Goal: Information Seeking & Learning: Find specific page/section

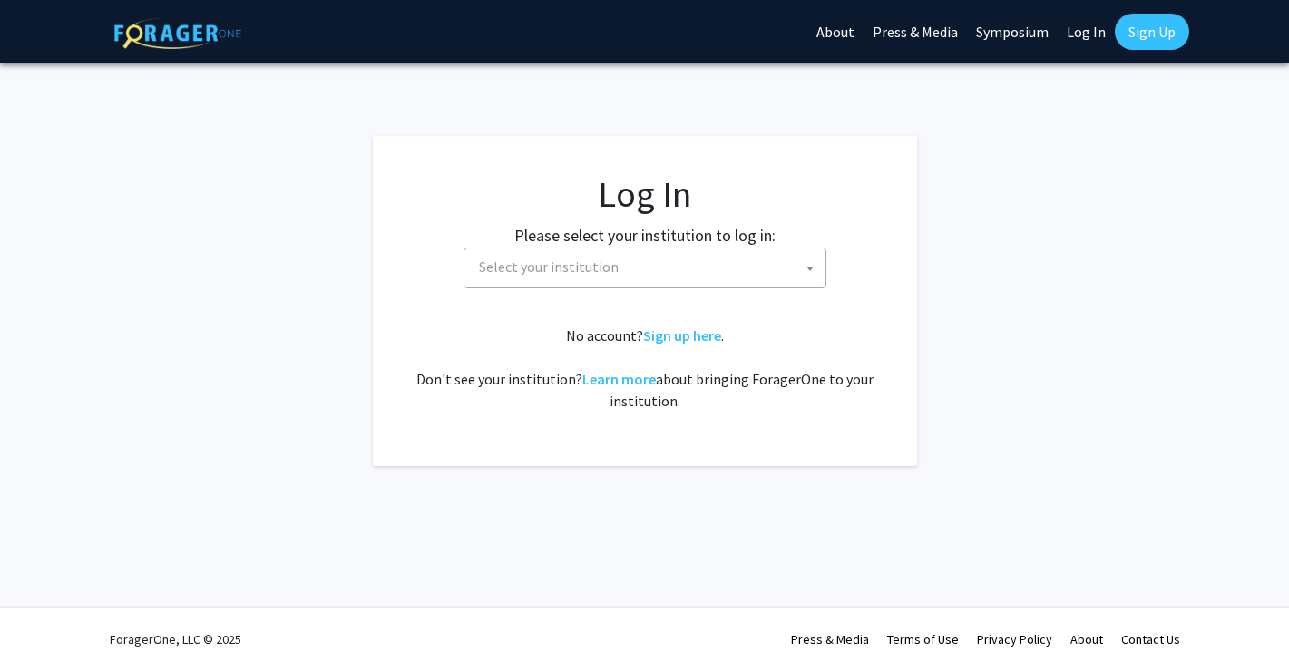
select select
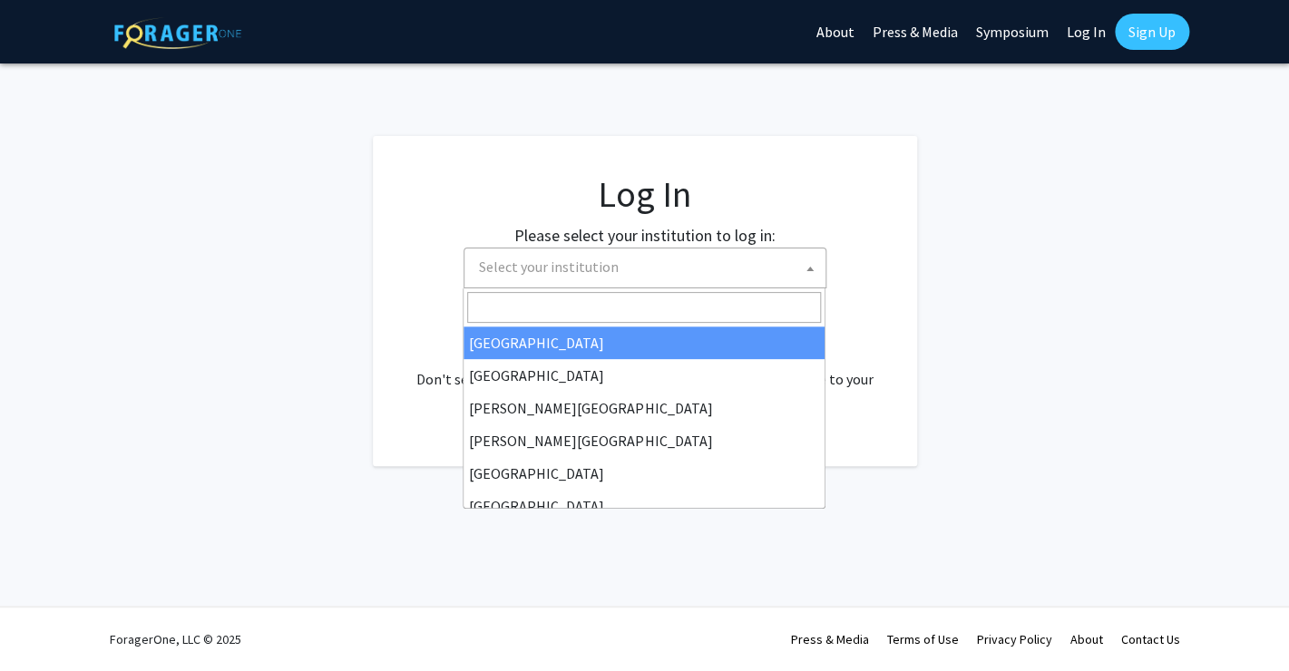
click at [758, 269] on span "Select your institution" at bounding box center [649, 267] width 354 height 37
type input "u"
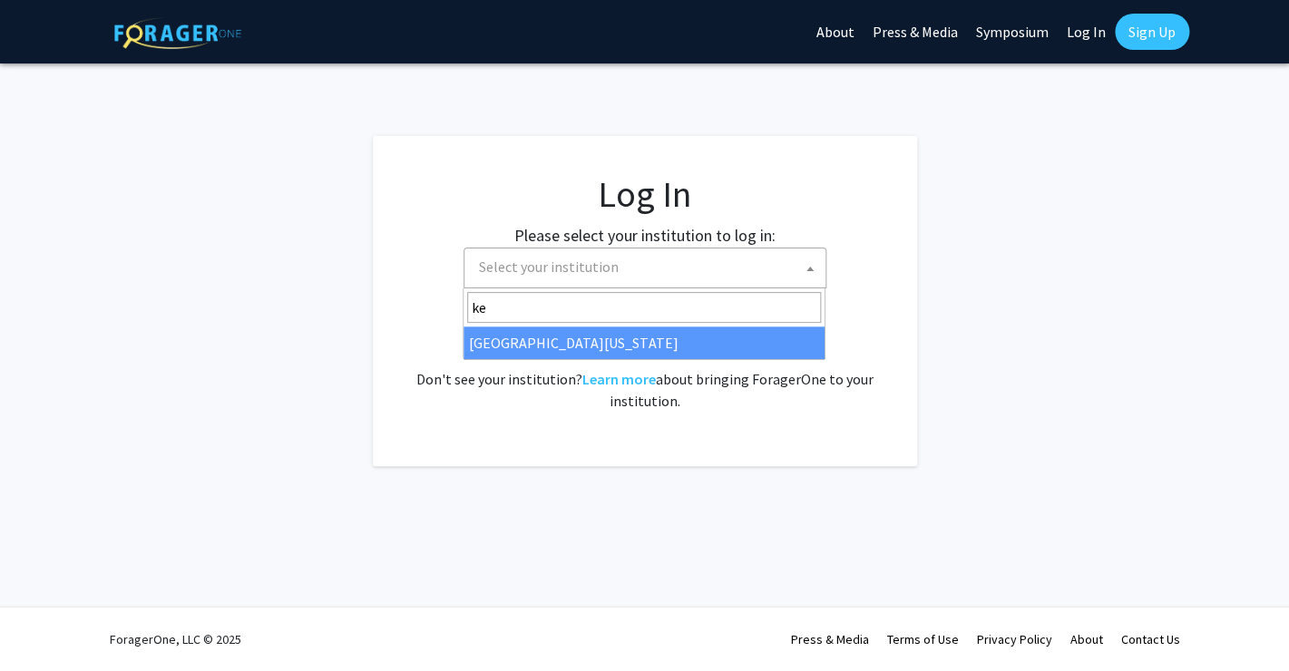
type input "ke"
select select "13"
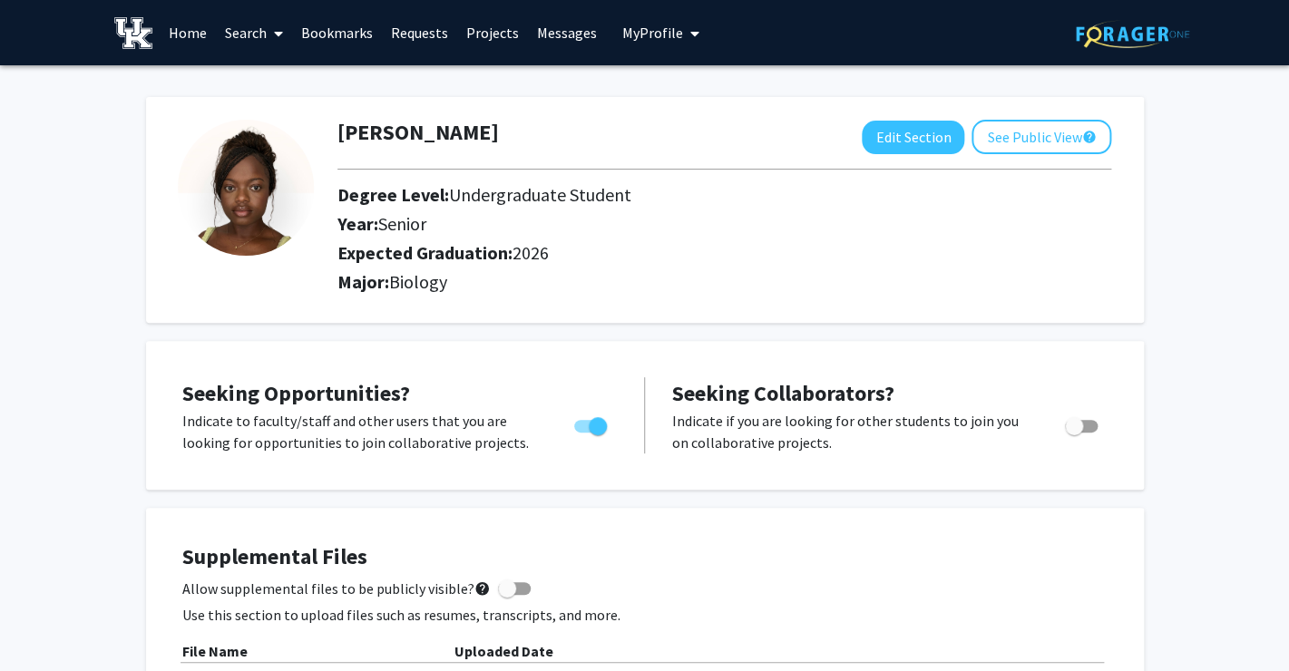
click at [240, 34] on link "Search" at bounding box center [254, 33] width 76 height 64
click at [286, 116] on span "Students" at bounding box center [271, 120] width 111 height 36
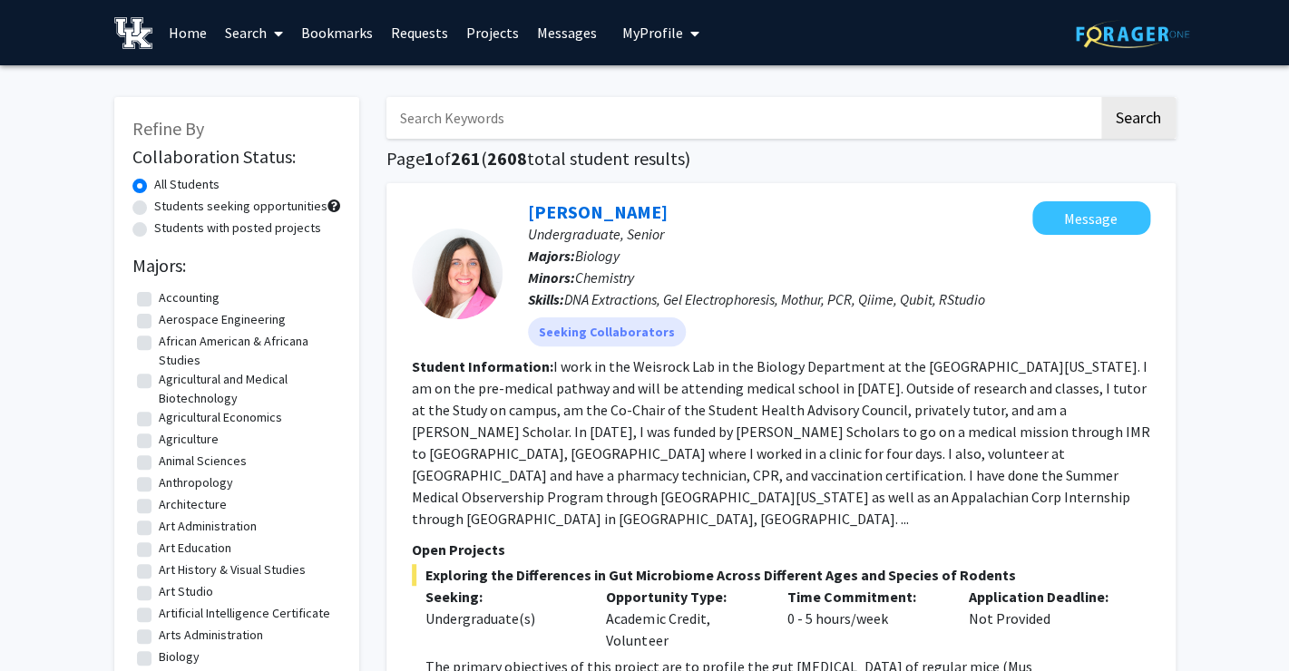
click at [475, 120] on input "Search Keywords" at bounding box center [743, 118] width 712 height 42
type input "lyly"
click at [1150, 131] on button "Search" at bounding box center [1138, 118] width 74 height 42
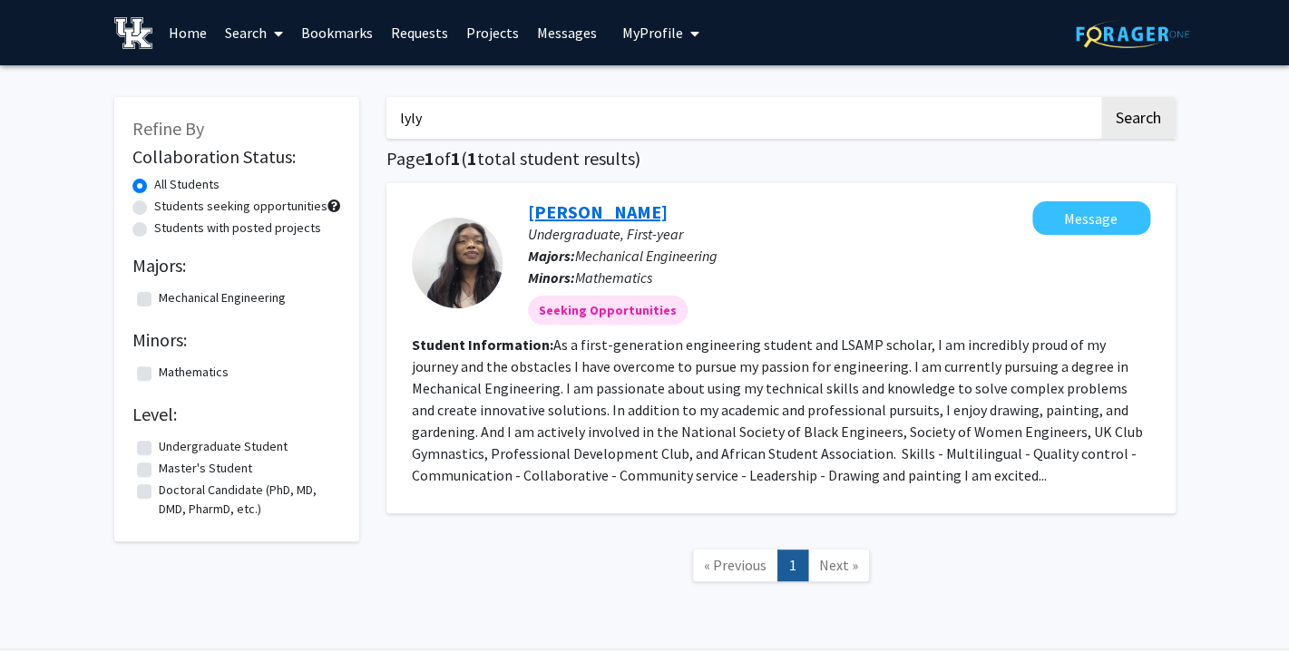
click at [573, 212] on link "Lyly Ngoya" at bounding box center [598, 212] width 140 height 23
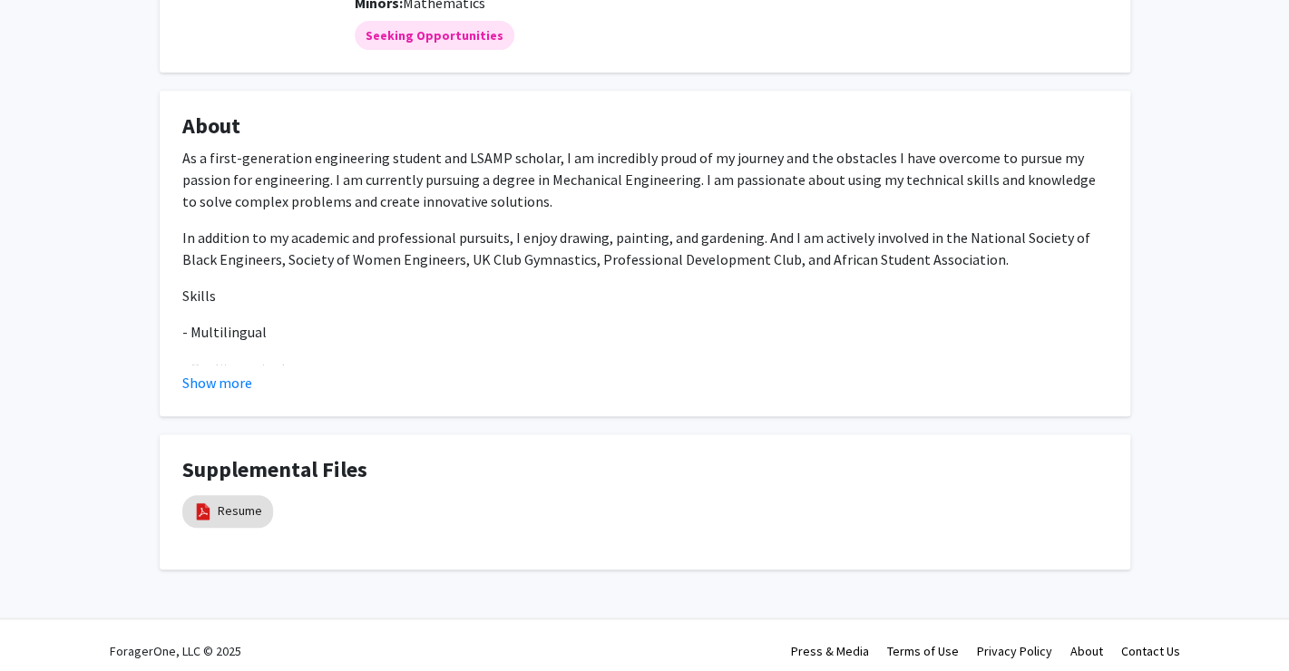
scroll to position [250, 0]
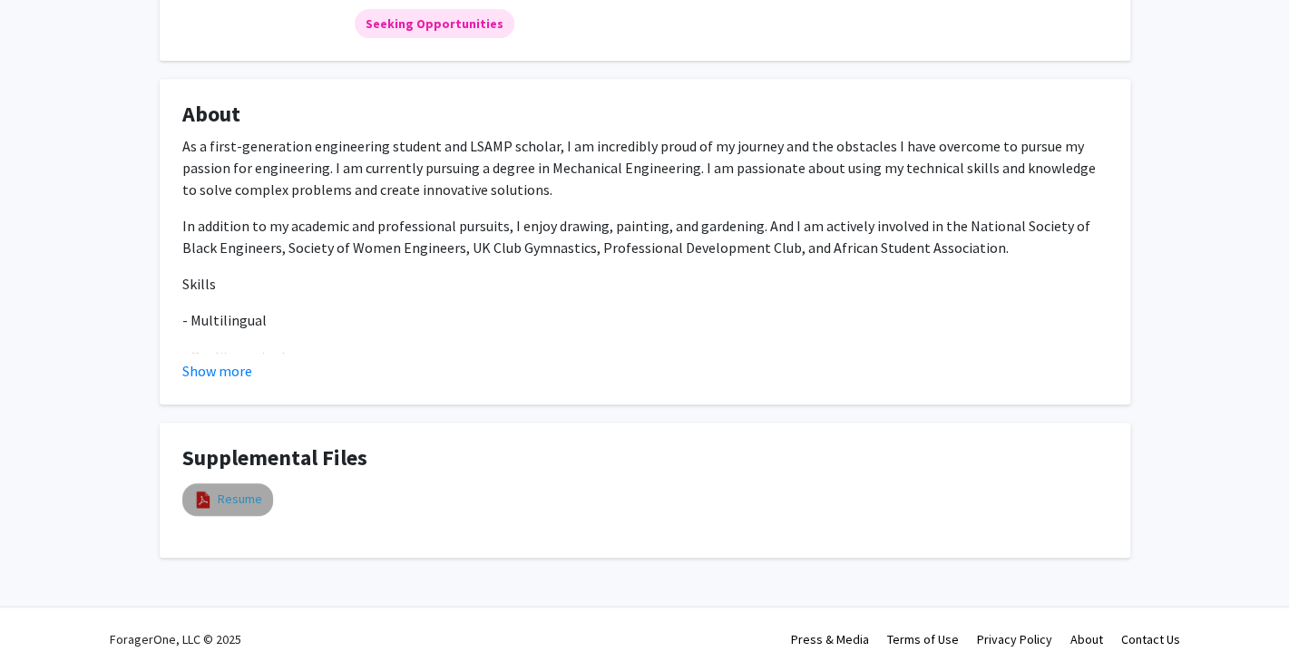
click at [240, 508] on link "Resume" at bounding box center [240, 499] width 44 height 19
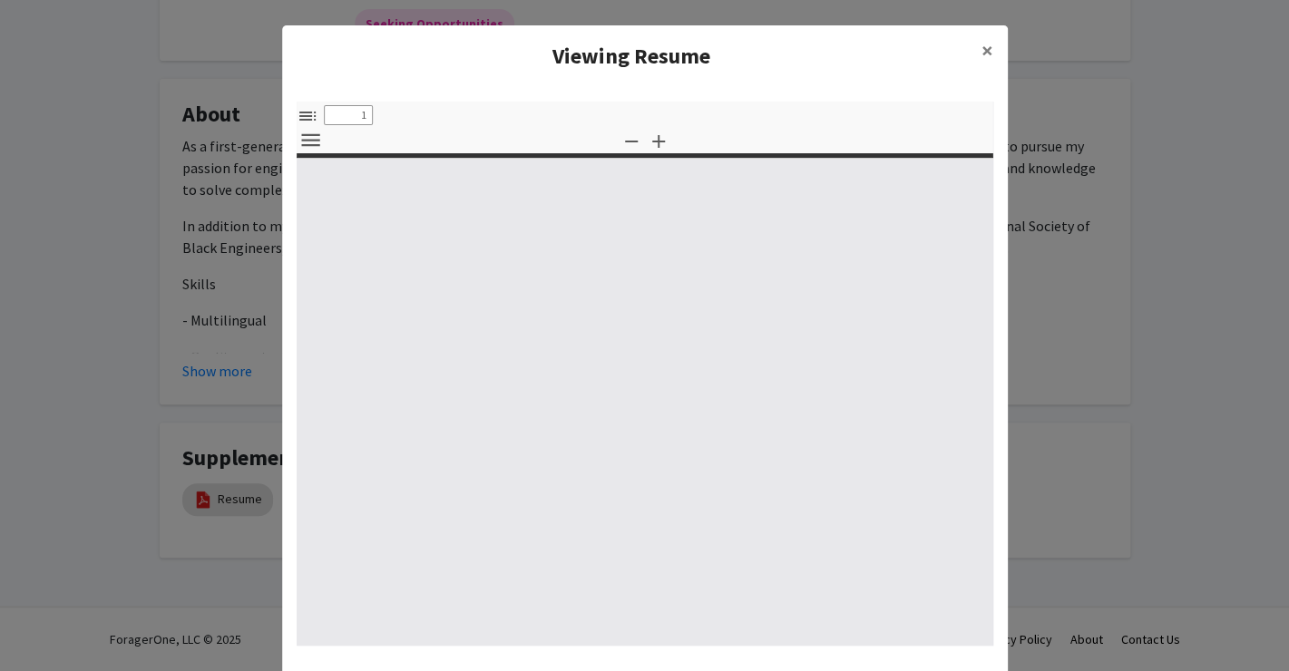
select select "custom"
type input "0"
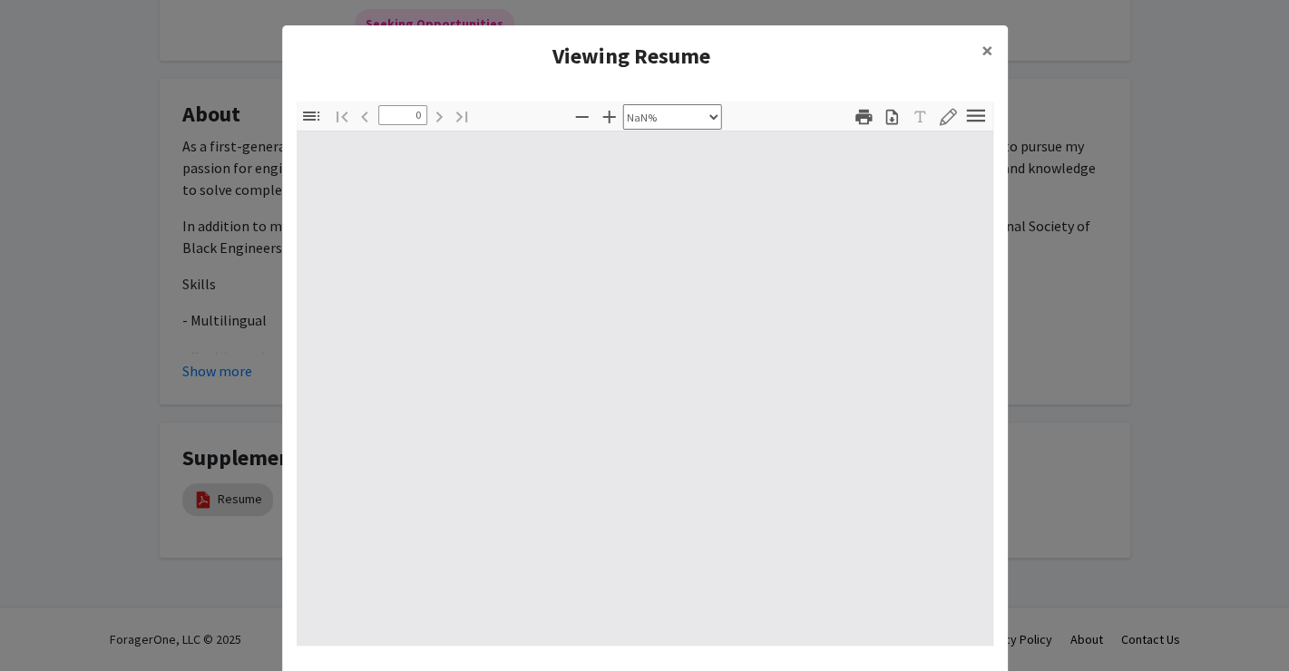
select select "auto"
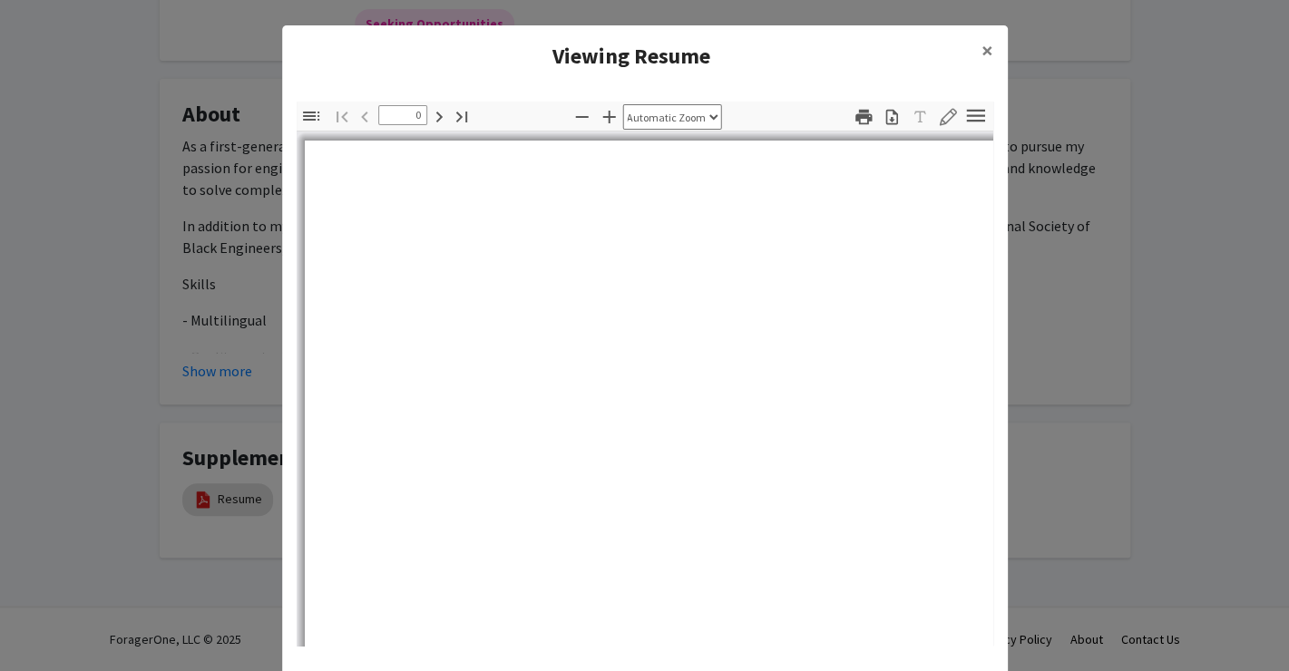
type input "1"
select select "auto"
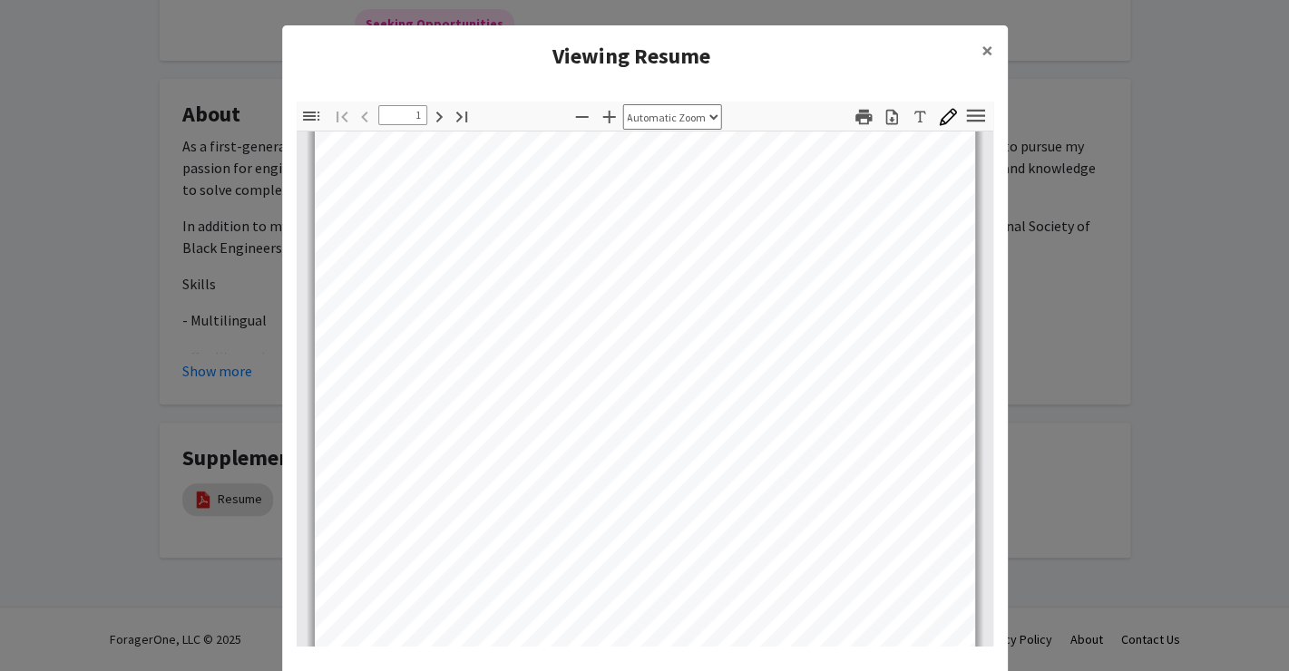
scroll to position [0, 0]
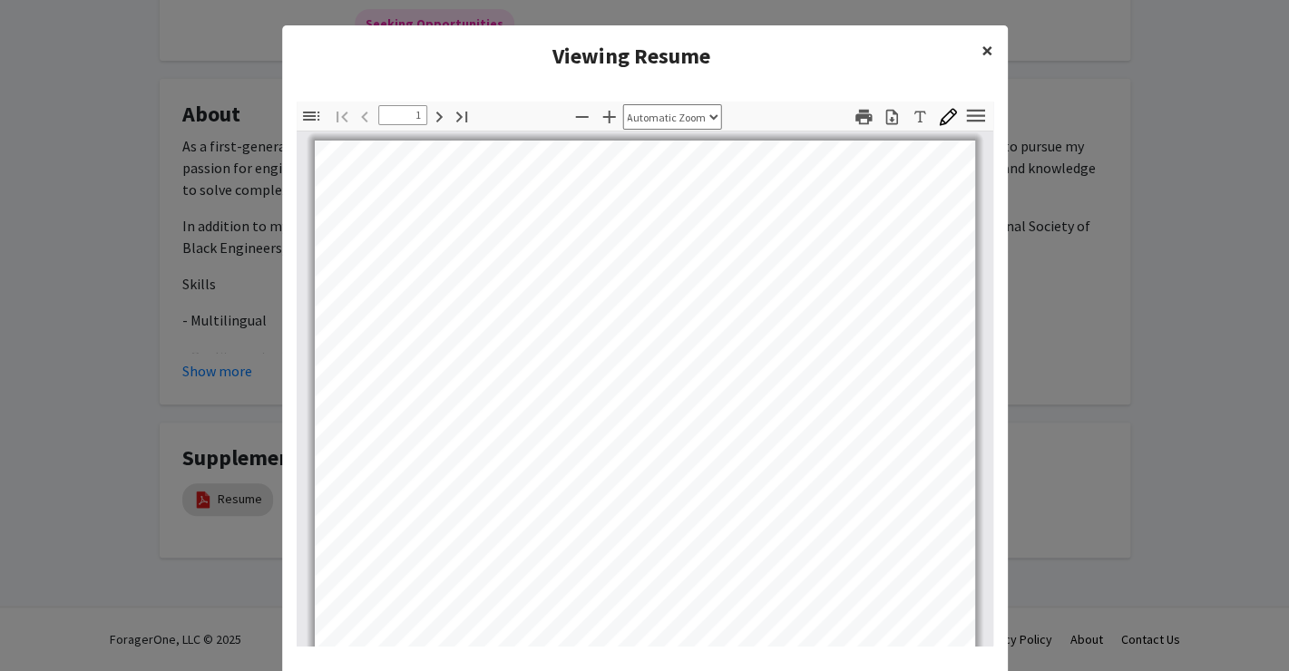
click at [991, 48] on span "×" at bounding box center [988, 50] width 12 height 28
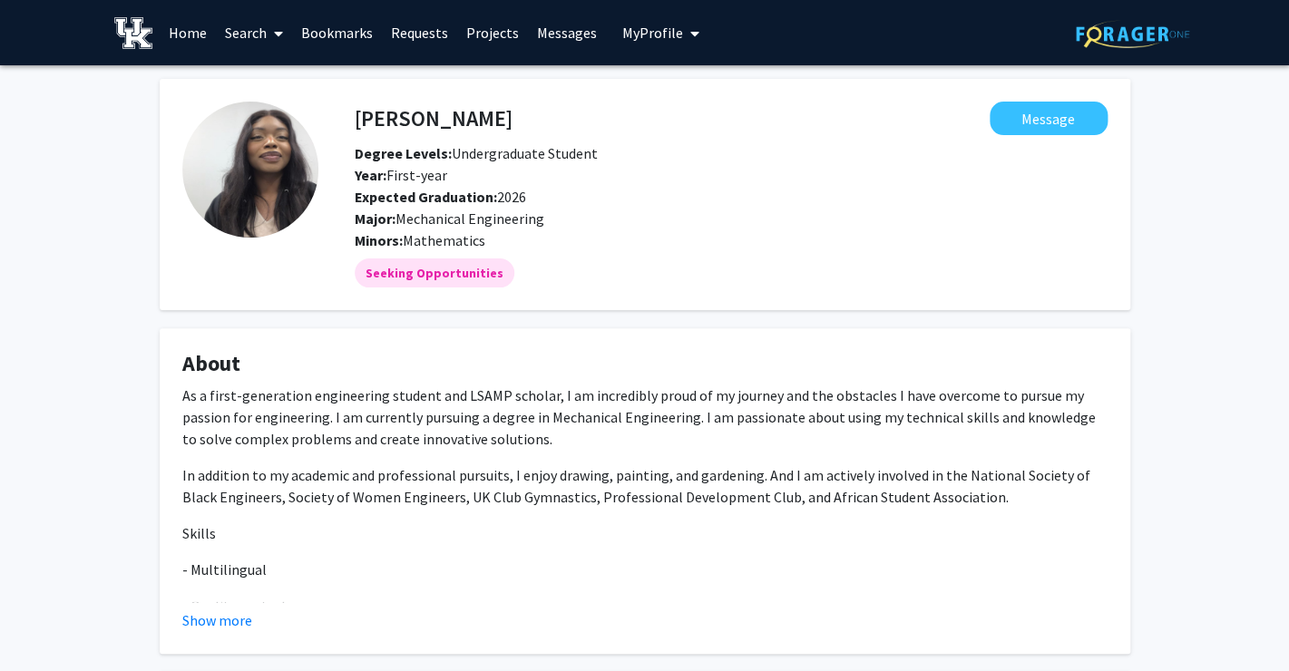
click at [251, 34] on link "Search" at bounding box center [254, 33] width 76 height 64
click at [277, 113] on span "Students" at bounding box center [271, 120] width 111 height 36
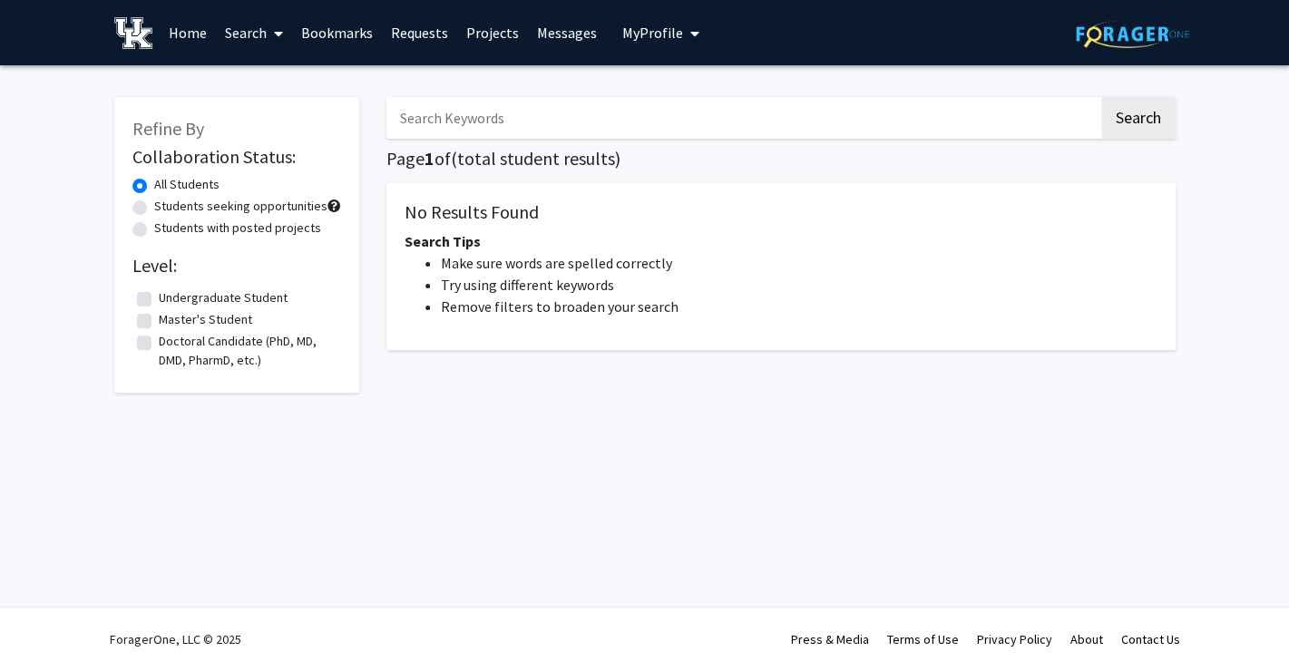
click at [561, 143] on div "Search Page 1 of ( total student results) No Results Found Search Tips Make sur…" at bounding box center [781, 251] width 817 height 345
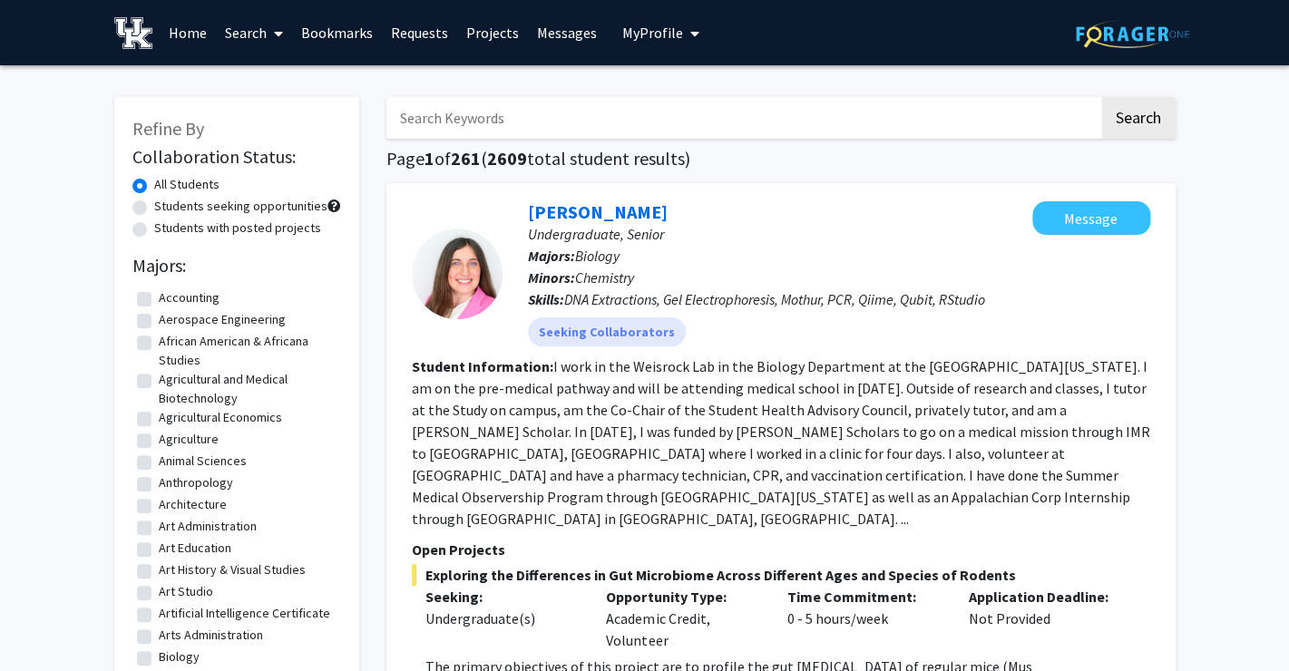
click at [547, 121] on input "Search Keywords" at bounding box center [743, 118] width 712 height 42
type input "plamedi"
click at [1101, 97] on button "Search" at bounding box center [1138, 118] width 74 height 42
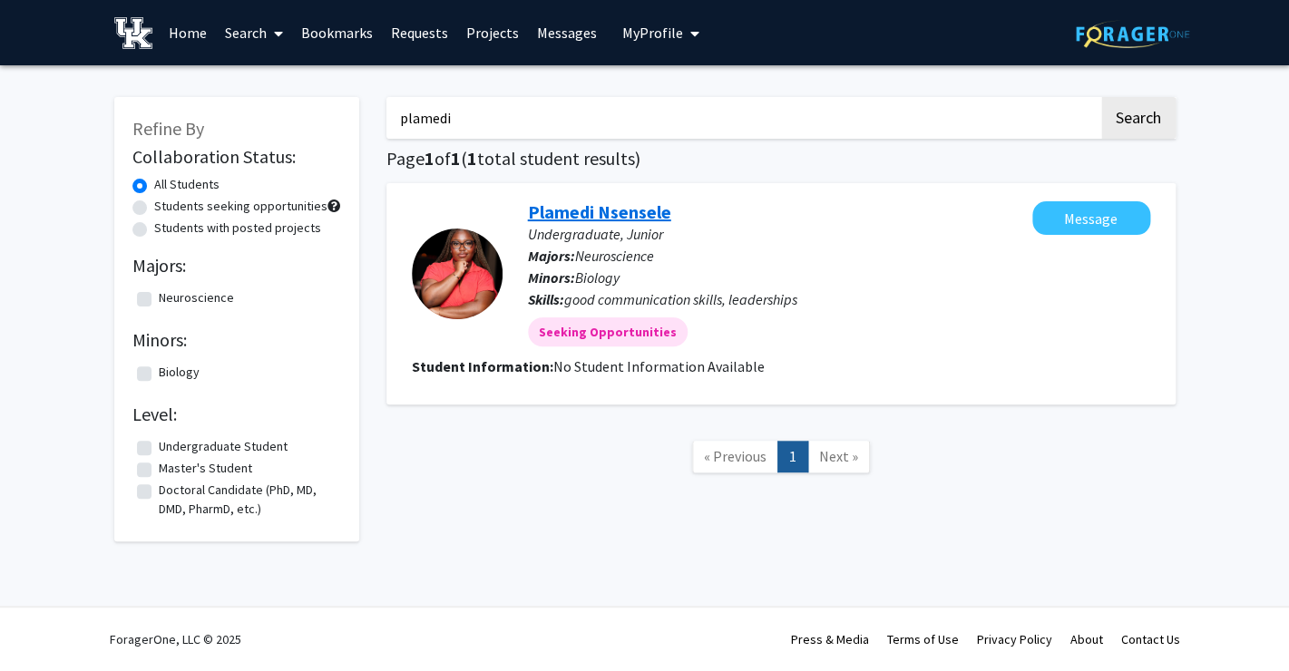
click at [640, 210] on link "Plamedi Nsensele" at bounding box center [599, 212] width 143 height 23
click at [499, 108] on input "plamedi" at bounding box center [743, 118] width 712 height 42
click at [1101, 97] on button "Search" at bounding box center [1138, 118] width 74 height 42
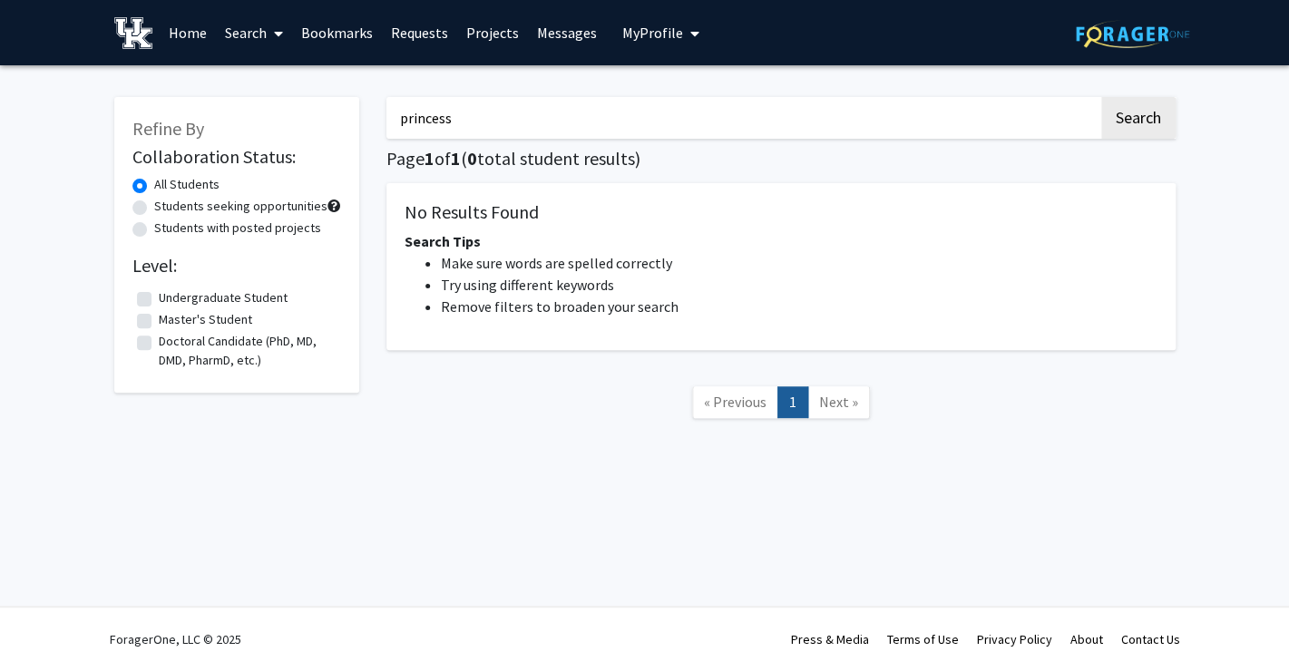
click at [517, 116] on input "princess" at bounding box center [743, 118] width 712 height 42
type input "kebba"
click at [1101, 97] on button "Search" at bounding box center [1138, 118] width 74 height 42
click at [478, 107] on input "kebba" at bounding box center [743, 118] width 712 height 42
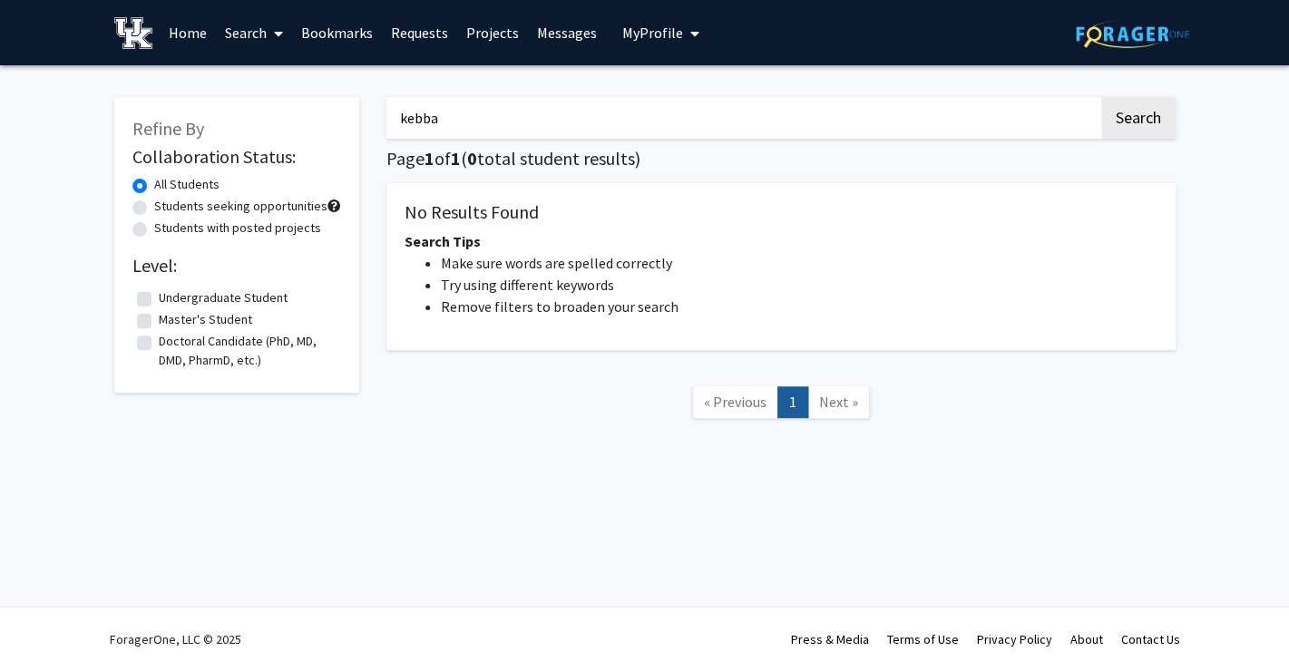
click at [478, 107] on input "kebba" at bounding box center [743, 118] width 712 height 42
type input "lainey"
click at [1101, 97] on button "Search" at bounding box center [1138, 118] width 74 height 42
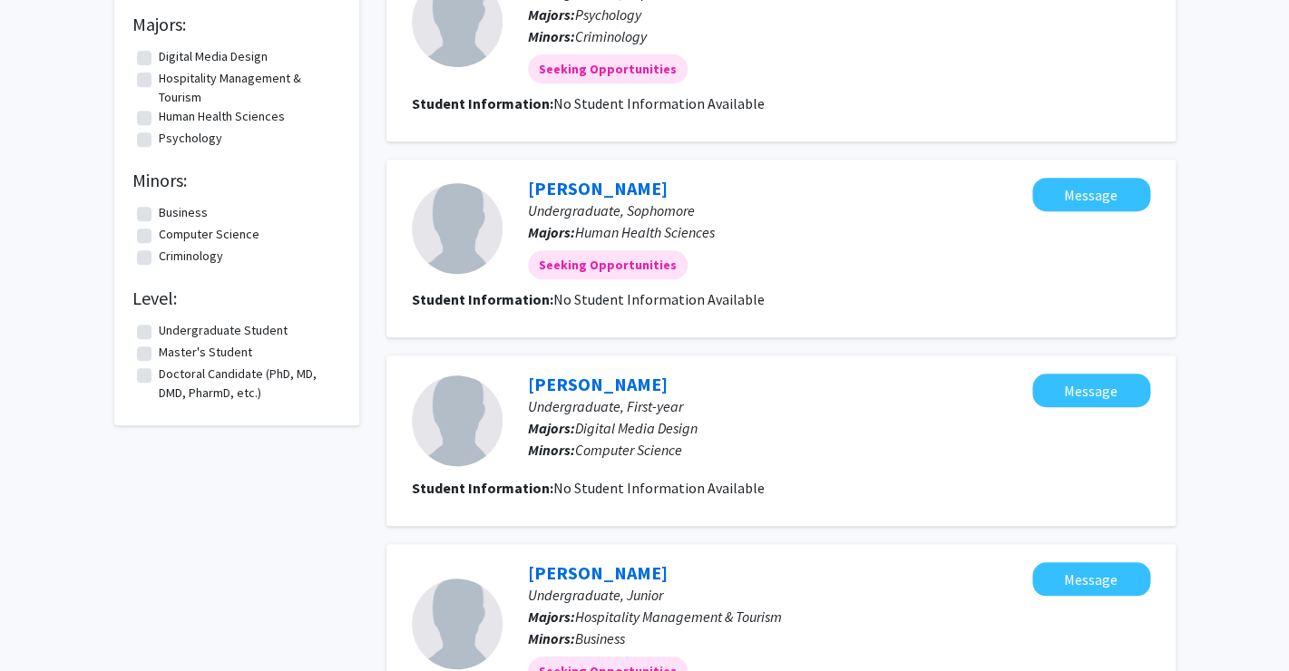
scroll to position [229, 0]
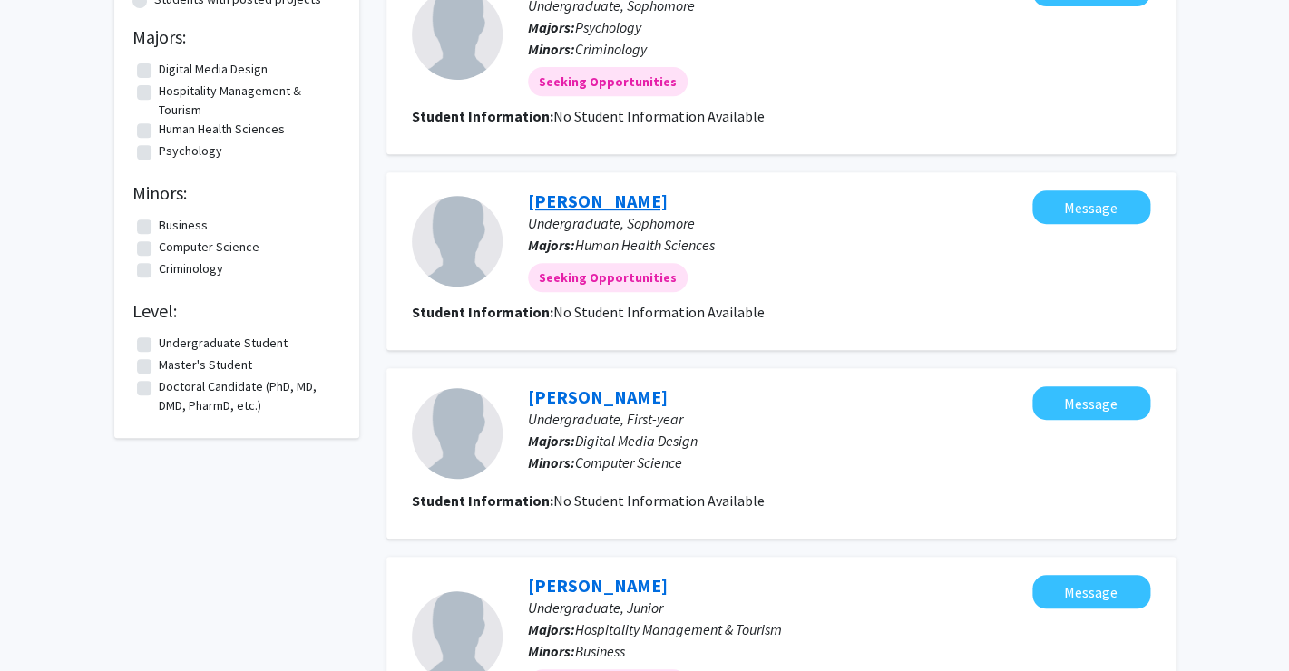
click at [582, 208] on link "Lainey Patterson" at bounding box center [598, 201] width 140 height 23
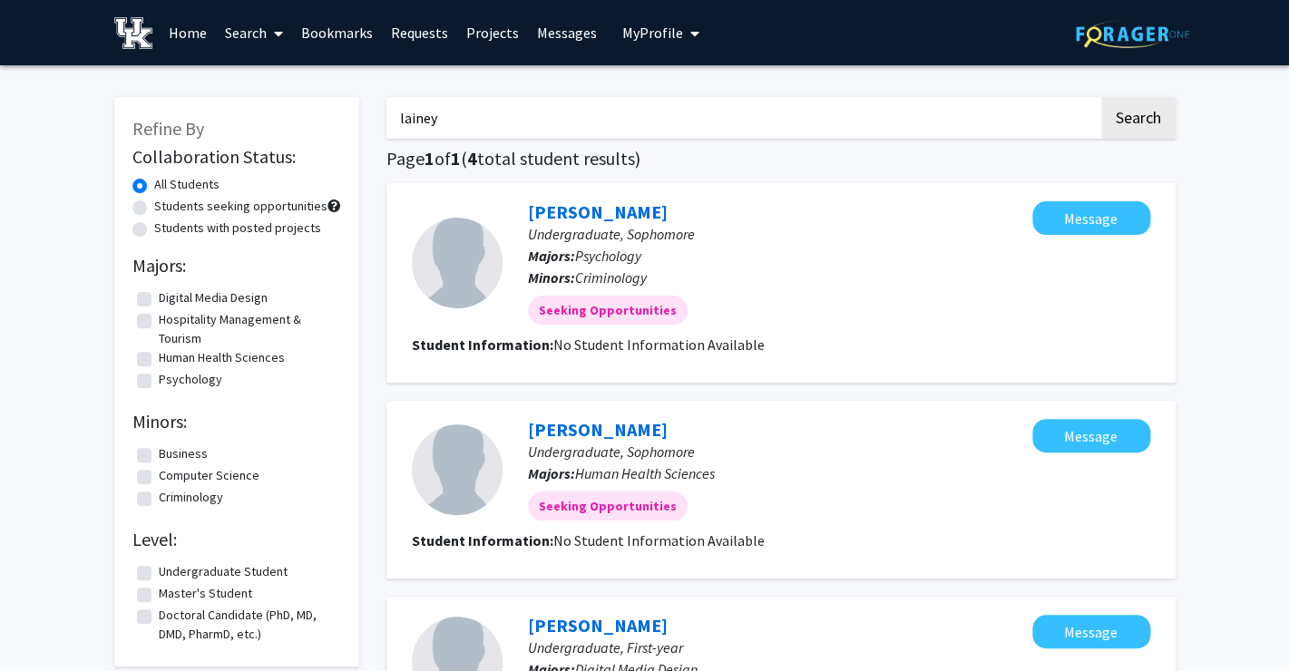
click at [452, 121] on input "lainey" at bounding box center [743, 118] width 712 height 42
click at [1101, 97] on button "Search" at bounding box center [1138, 118] width 74 height 42
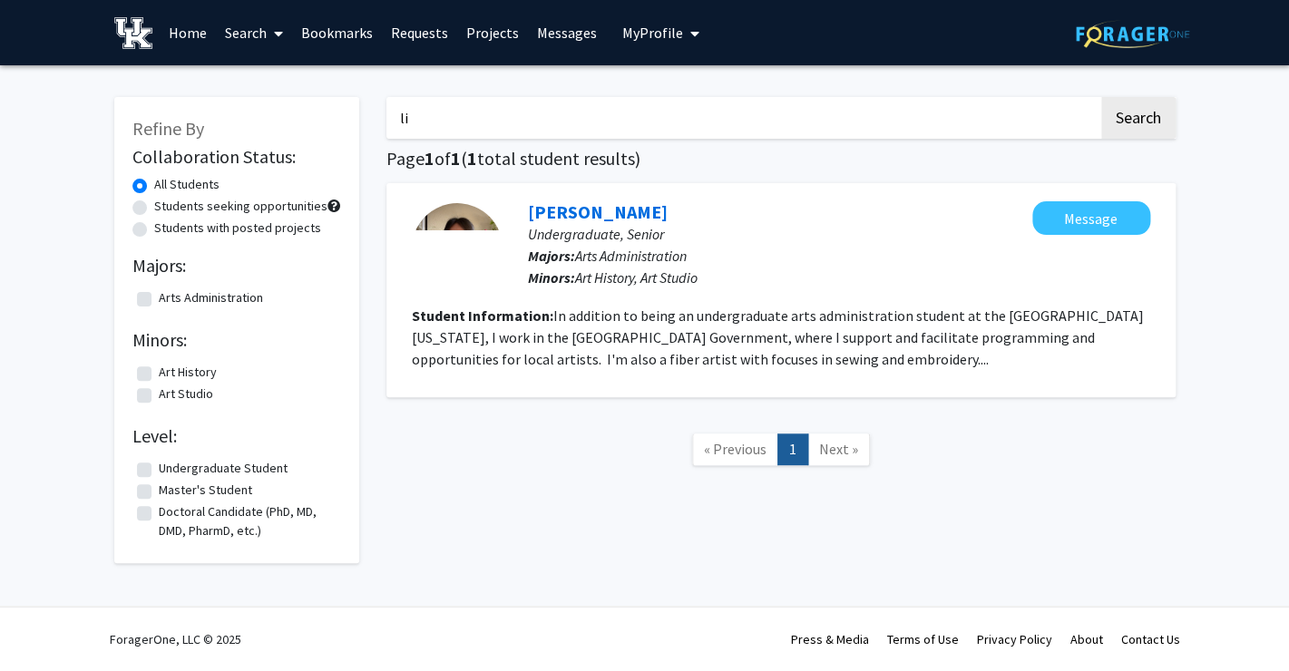
type input "l"
click at [1101, 97] on button "Search" at bounding box center [1138, 118] width 74 height 42
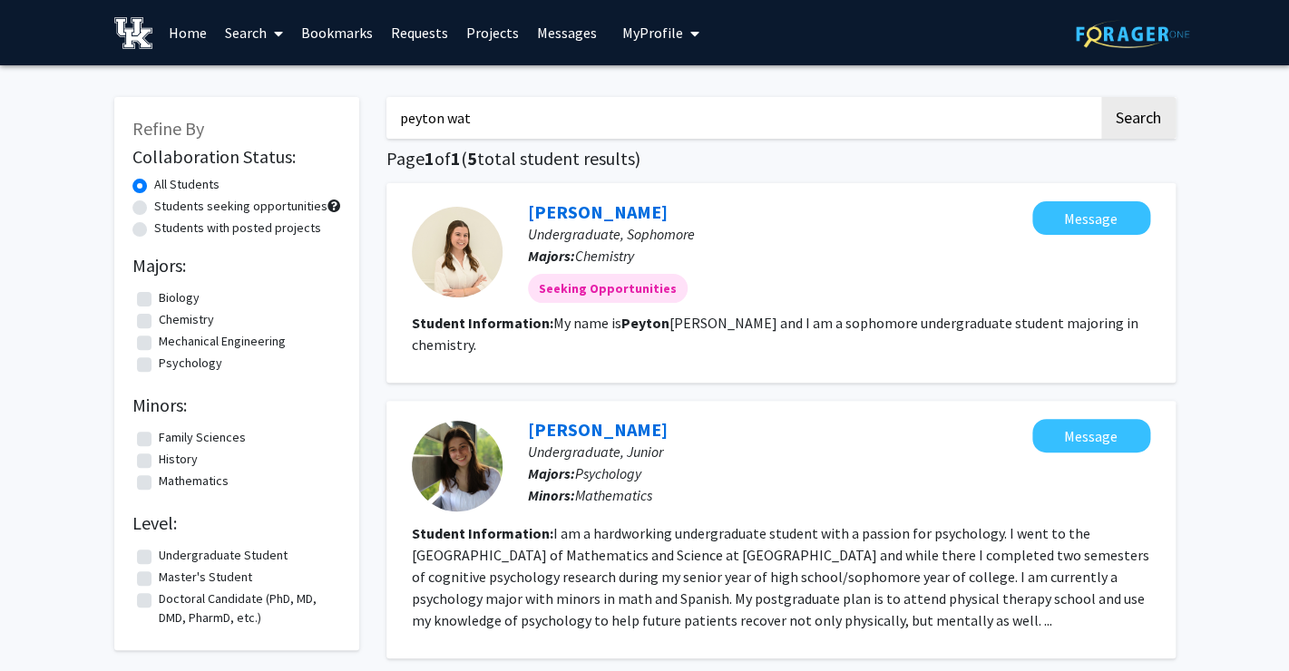
click at [1101, 97] on button "Search" at bounding box center [1138, 118] width 74 height 42
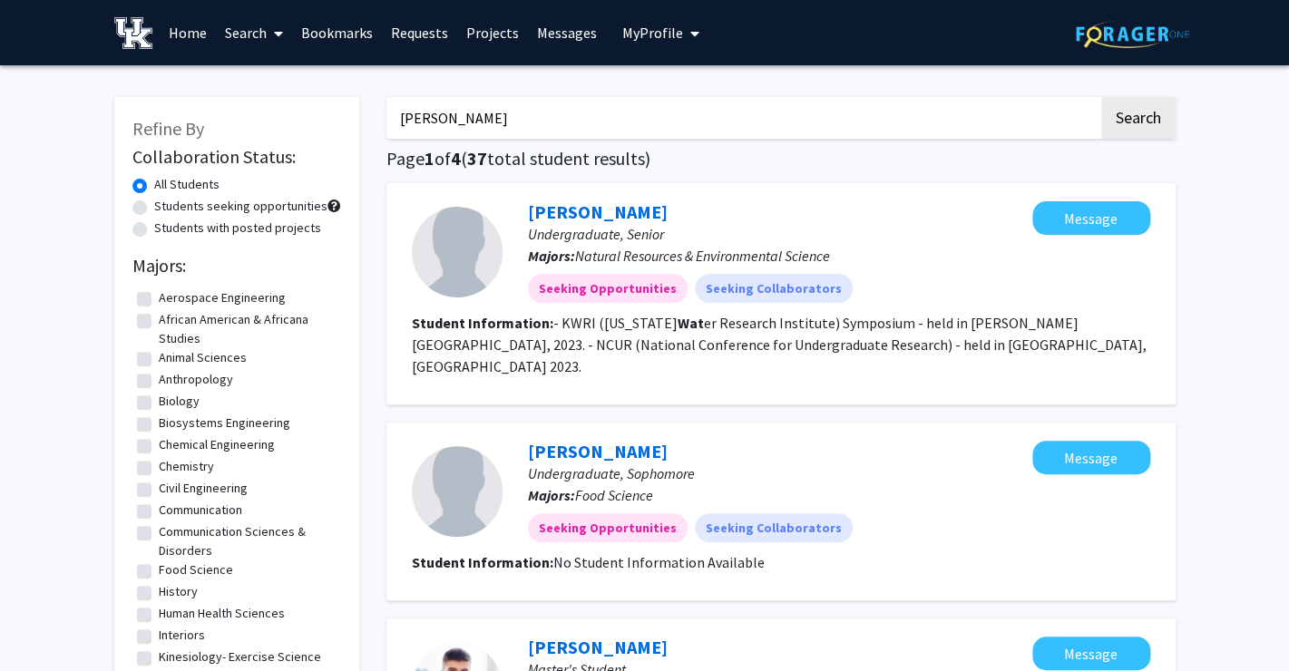
type input "peyton wachrel"
click at [1101, 97] on button "Search" at bounding box center [1138, 118] width 74 height 42
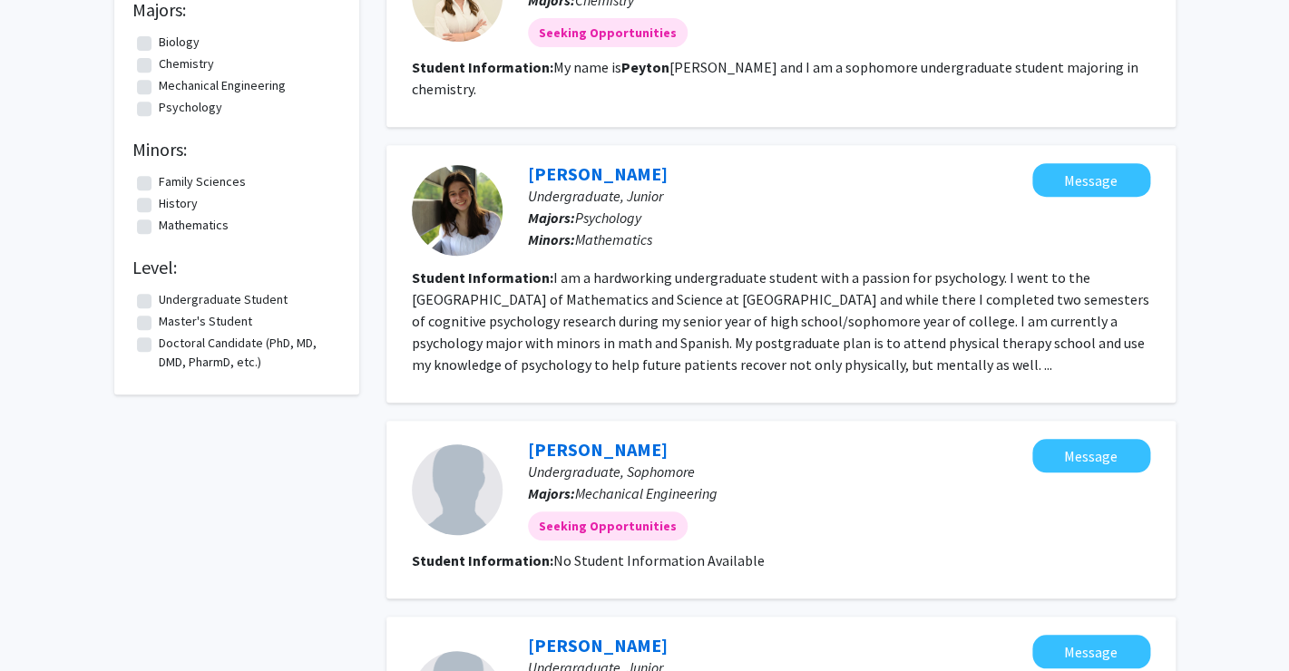
scroll to position [399, 0]
